Goal: Navigation & Orientation: Find specific page/section

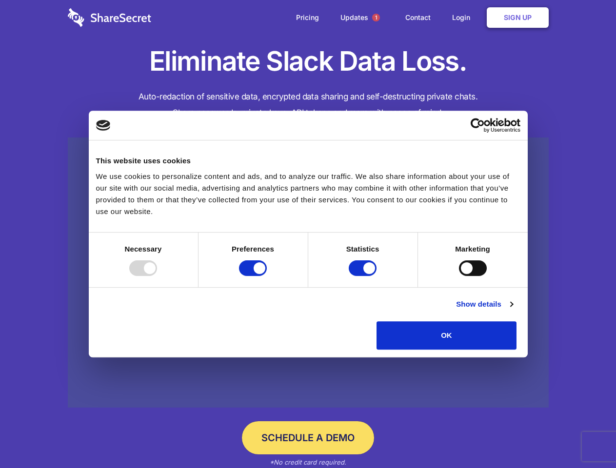
click at [157, 276] on div at bounding box center [143, 268] width 28 height 16
click at [267, 276] on input "Preferences" at bounding box center [253, 268] width 28 height 16
checkbox input "false"
click at [364, 276] on input "Statistics" at bounding box center [363, 268] width 28 height 16
checkbox input "false"
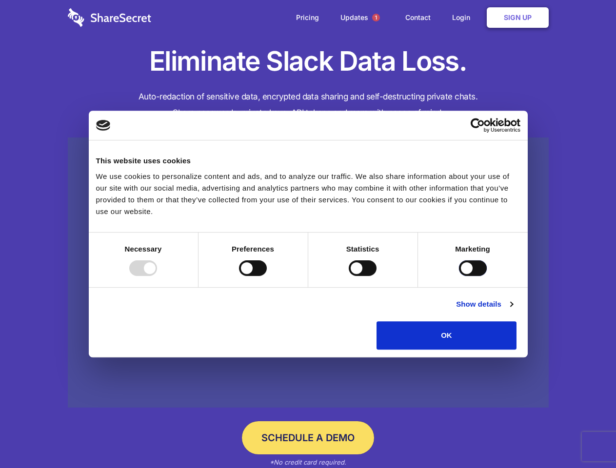
click at [459, 276] on input "Marketing" at bounding box center [473, 268] width 28 height 16
checkbox input "true"
click at [512, 310] on link "Show details" at bounding box center [484, 304] width 57 height 12
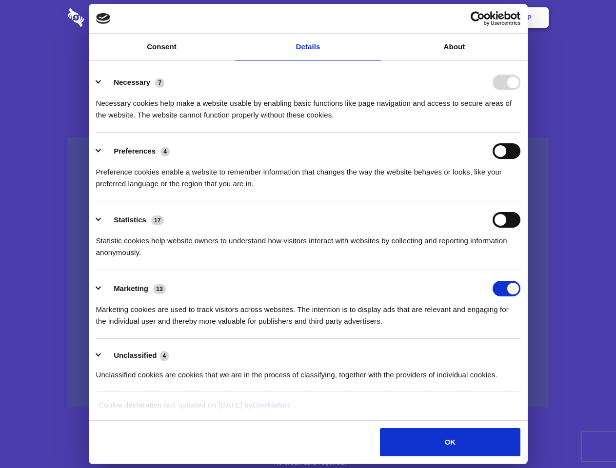
click at [525, 353] on ul "Necessary 7 Necessary cookies help make a website usable by enabling basic func…" at bounding box center [307, 228] width 433 height 329
click at [375, 18] on span "1" at bounding box center [376, 18] width 8 height 8
